Goal: Find contact information: Find contact information

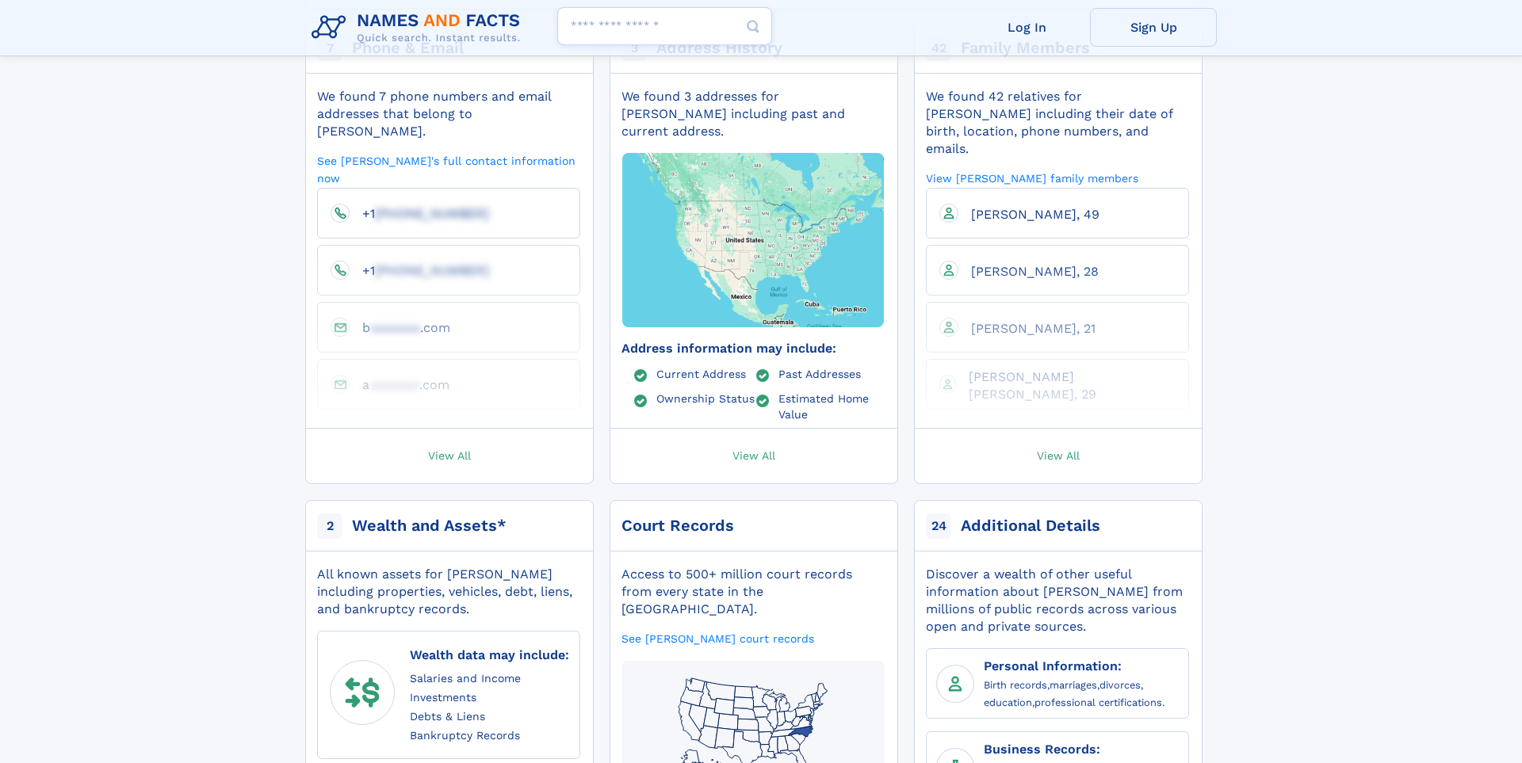
scroll to position [363, 0]
click at [500, 246] on li "[PHONE_NUMBER]" at bounding box center [448, 271] width 263 height 51
click at [441, 155] on link "See [PERSON_NAME]'s full contact information now" at bounding box center [448, 171] width 263 height 32
